Goal: Task Accomplishment & Management: Manage account settings

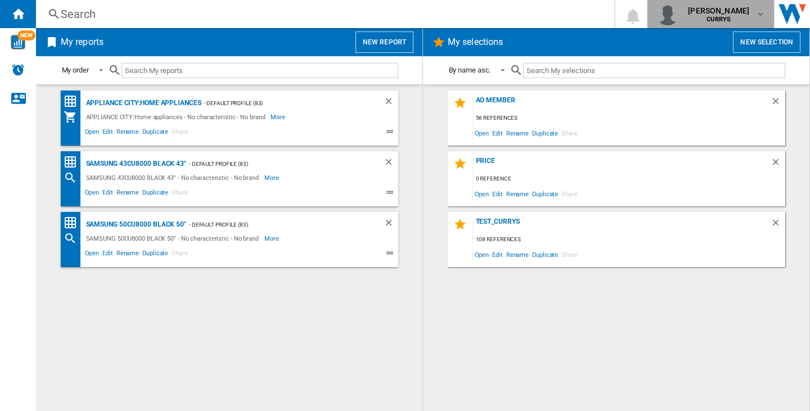
click at [727, 25] on div "felana lilia raharivololona CURRYS" at bounding box center [711, 14] width 109 height 23
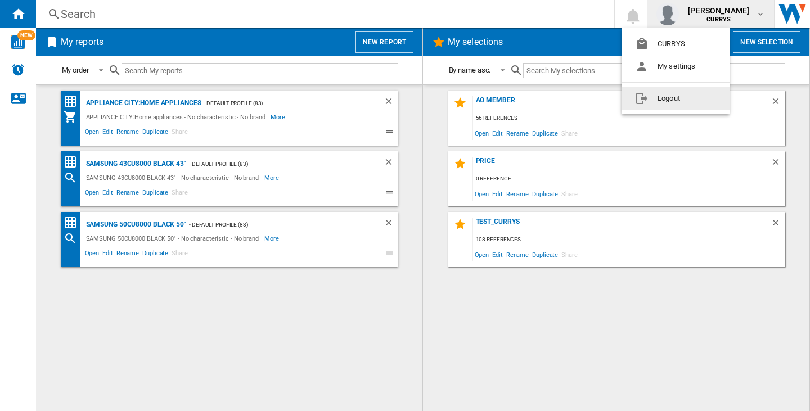
click at [703, 97] on button "Logout" at bounding box center [676, 98] width 108 height 23
